Goal: Subscribe to service/newsletter

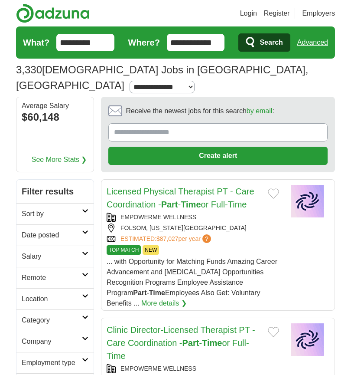
click at [82, 203] on link "Sort by" at bounding box center [54, 213] width 77 height 21
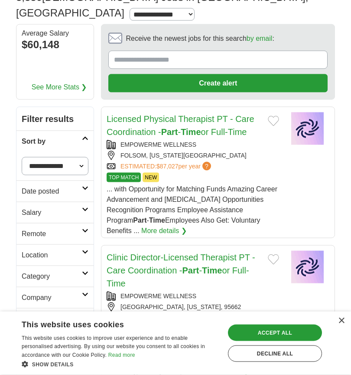
scroll to position [73, 0]
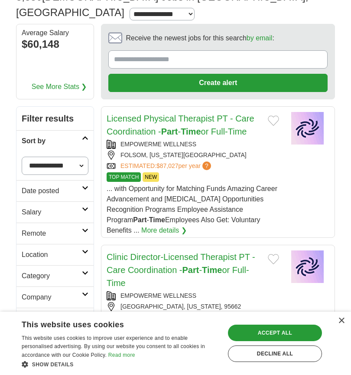
click at [87, 249] on icon at bounding box center [85, 251] width 7 height 4
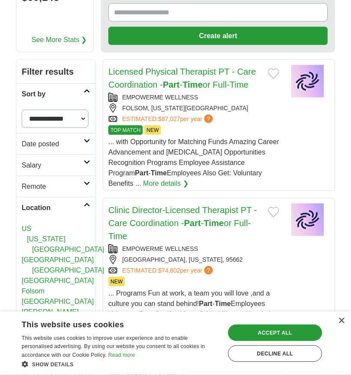
scroll to position [120, 0]
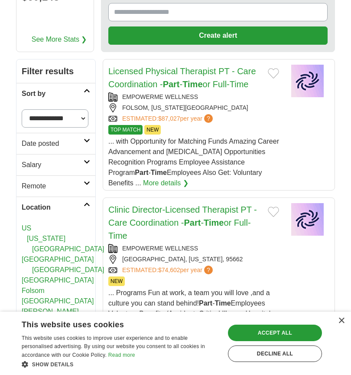
click at [39, 276] on link "[GEOGRAPHIC_DATA]" at bounding box center [58, 279] width 72 height 7
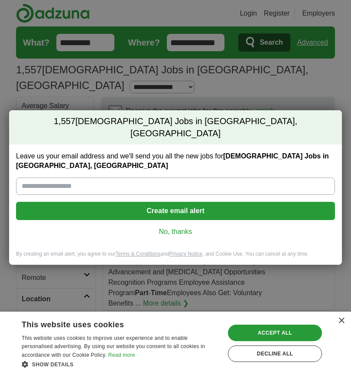
click at [51, 177] on input "Leave us your email address and we'll send you all the new jobs for [DEMOGRAPHI…" at bounding box center [175, 185] width 319 height 17
type input "**********"
click at [178, 202] on button "Create email alert" at bounding box center [175, 211] width 319 height 18
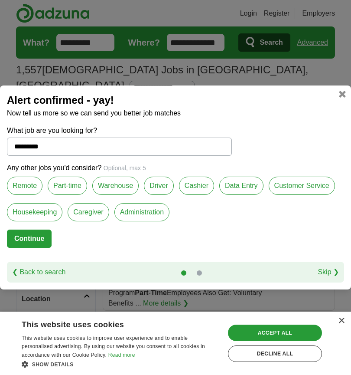
click at [74, 189] on label "Part-time" at bounding box center [67, 186] width 39 height 18
click at [302, 183] on label "Customer Service" at bounding box center [302, 186] width 66 height 18
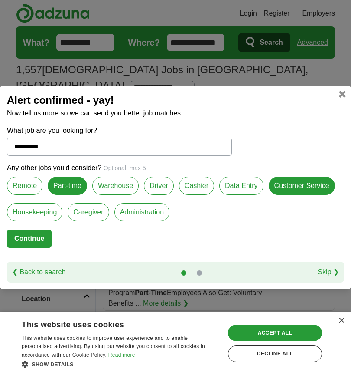
click at [254, 181] on label "Data Entry" at bounding box center [242, 186] width 44 height 18
click at [101, 215] on label "Caregiver" at bounding box center [88, 212] width 41 height 18
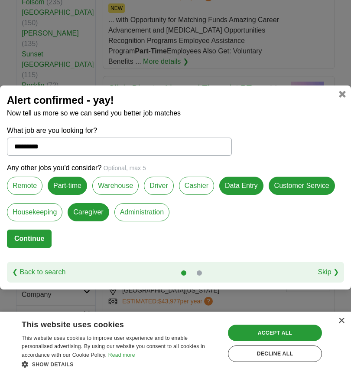
scroll to position [388, 0]
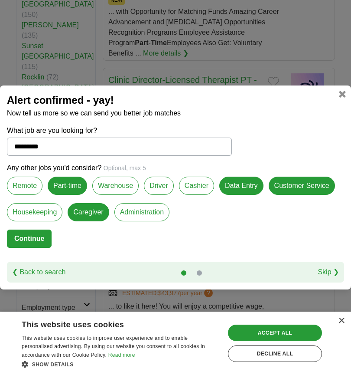
click at [38, 248] on button "Continue" at bounding box center [29, 239] width 45 height 18
select select "*"
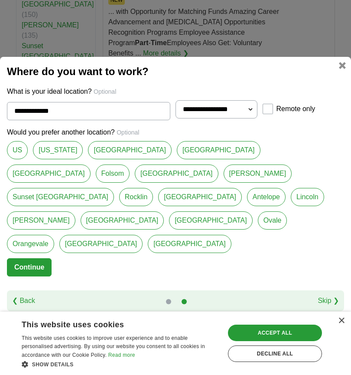
click at [91, 183] on link "[GEOGRAPHIC_DATA]" at bounding box center [49, 173] width 84 height 18
type input "*********"
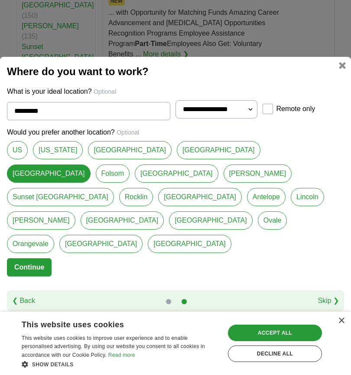
click at [45, 276] on button "Continue" at bounding box center [29, 267] width 45 height 18
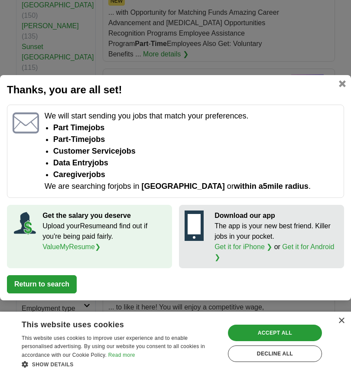
click at [281, 341] on div "Accept all" at bounding box center [275, 333] width 94 height 16
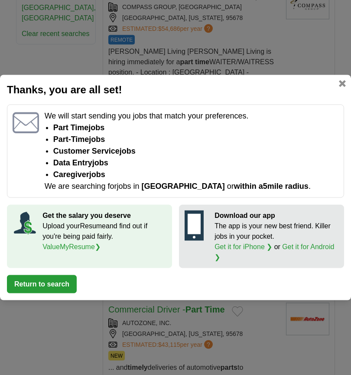
scroll to position [801, 0]
click at [344, 87] on link at bounding box center [342, 83] width 7 height 7
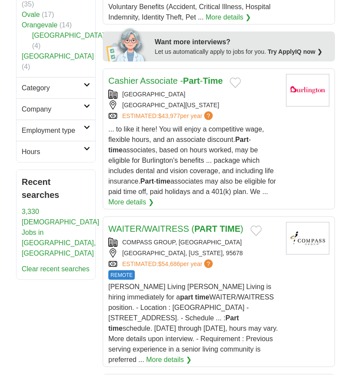
scroll to position [566, 0]
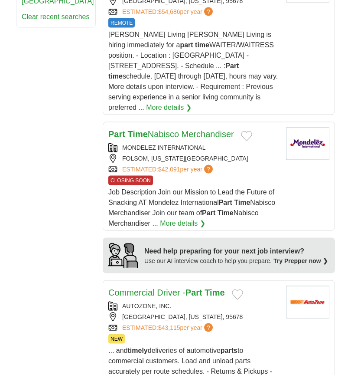
scroll to position [818, 0]
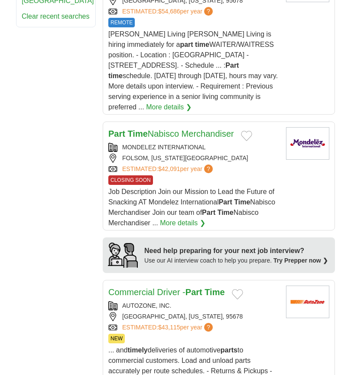
click at [183, 218] on link "More details ❯" at bounding box center [183, 223] width 46 height 10
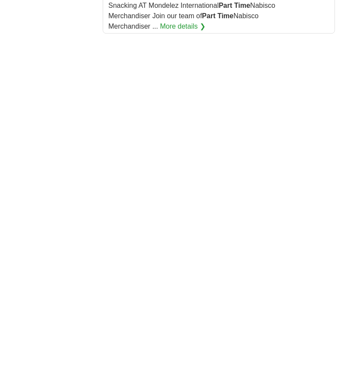
scroll to position [1585, 0]
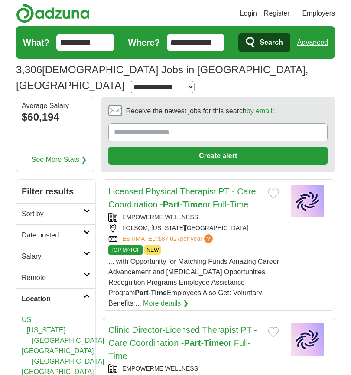
click at [178, 123] on input "Receive the newest jobs for this search by email :" at bounding box center [218, 132] width 220 height 18
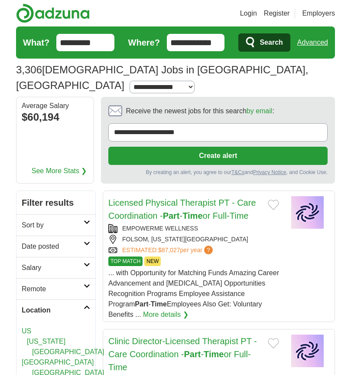
type input "**********"
click at [226, 147] on button "Create alert" at bounding box center [218, 156] width 220 height 18
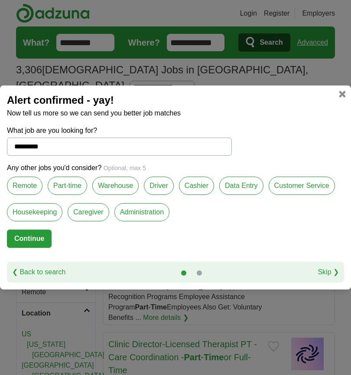
click at [243, 184] on label "Data Entry" at bounding box center [242, 186] width 44 height 18
click at [298, 180] on label "Customer Service" at bounding box center [302, 186] width 66 height 18
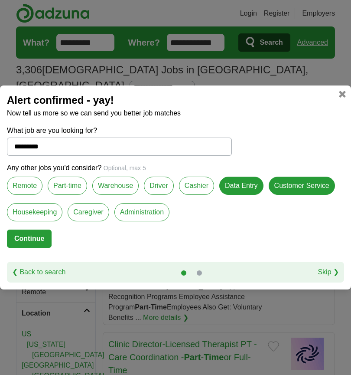
click at [95, 211] on label "Caregiver" at bounding box center [88, 212] width 41 height 18
click at [41, 236] on button "Continue" at bounding box center [29, 239] width 45 height 18
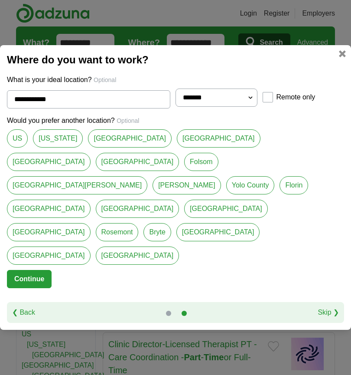
click at [180, 158] on link "[GEOGRAPHIC_DATA]" at bounding box center [138, 162] width 84 height 18
type input "*********"
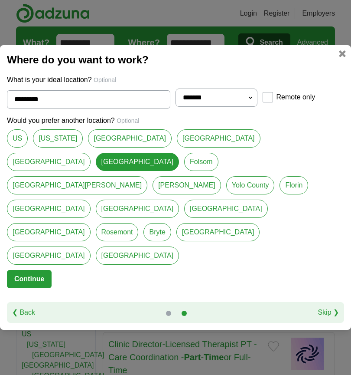
click at [48, 270] on button "Continue" at bounding box center [29, 279] width 45 height 18
click at [349, 194] on div "**********" at bounding box center [175, 187] width 351 height 285
